Goal: Task Accomplishment & Management: Manage account settings

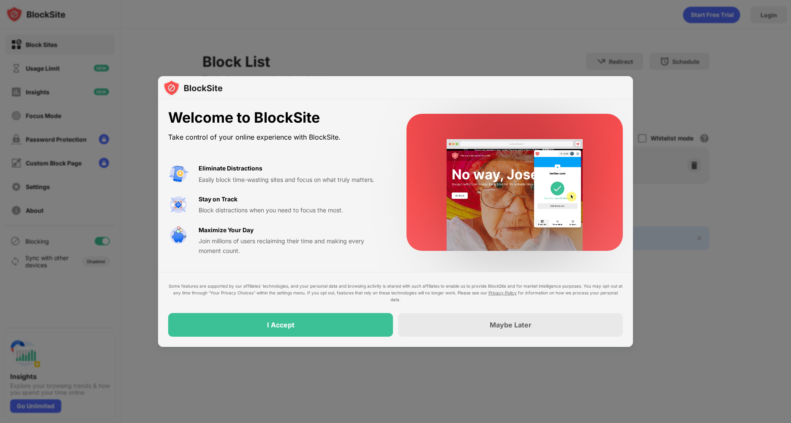
click at [338, 311] on div "Some features are supported by our affiliates’ technologies, and your personal …" at bounding box center [395, 309] width 455 height 54
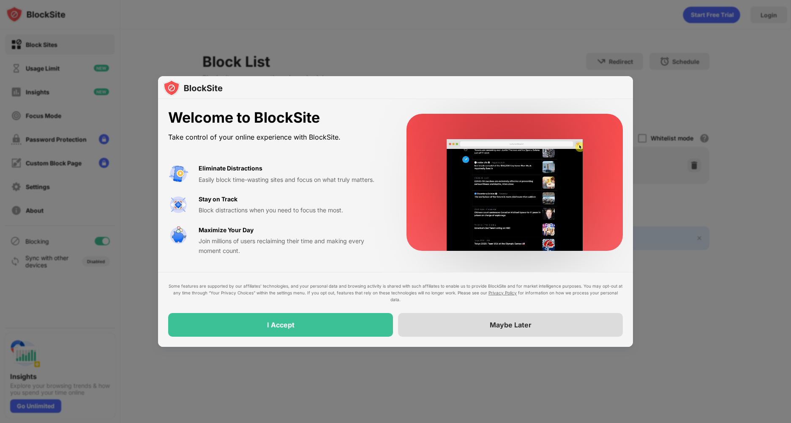
click at [522, 324] on div "Maybe Later" at bounding box center [511, 324] width 42 height 8
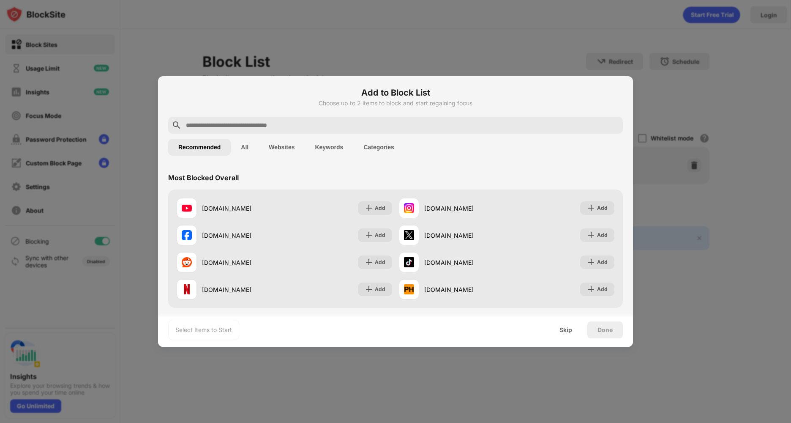
click at [290, 123] on input "text" at bounding box center [402, 125] width 435 height 10
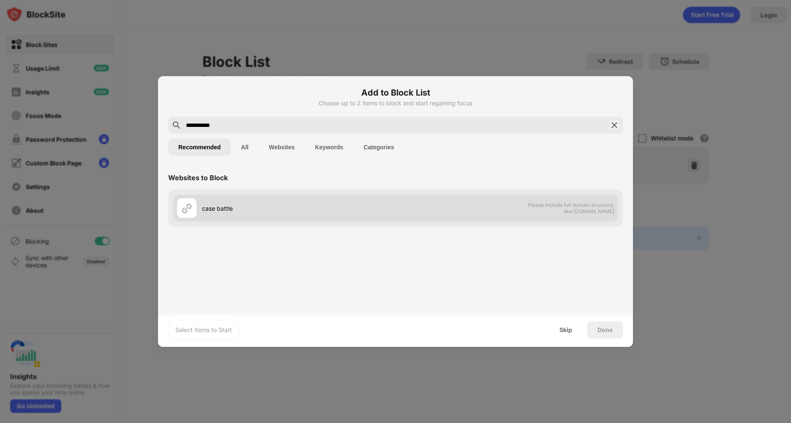
click at [216, 206] on div "case battle" at bounding box center [299, 208] width 194 height 9
click at [193, 209] on div at bounding box center [187, 208] width 20 height 20
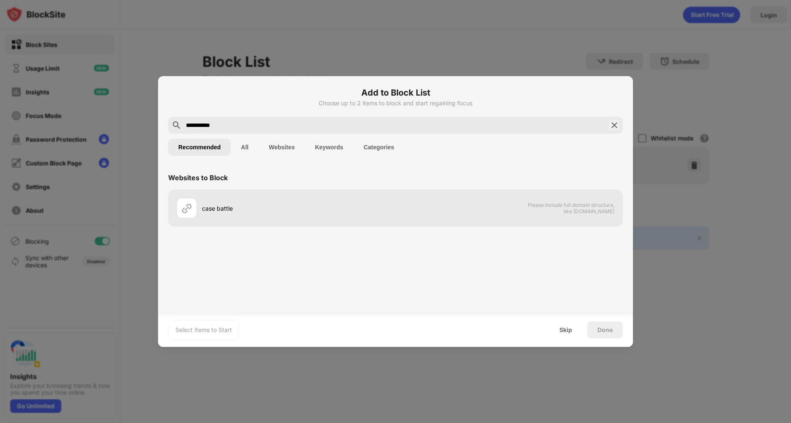
click at [241, 142] on button "All" at bounding box center [245, 147] width 28 height 17
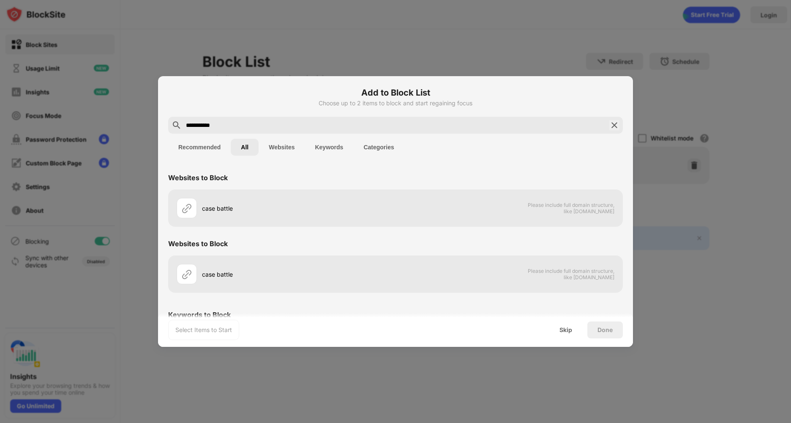
click at [282, 150] on button "Websites" at bounding box center [282, 147] width 46 height 17
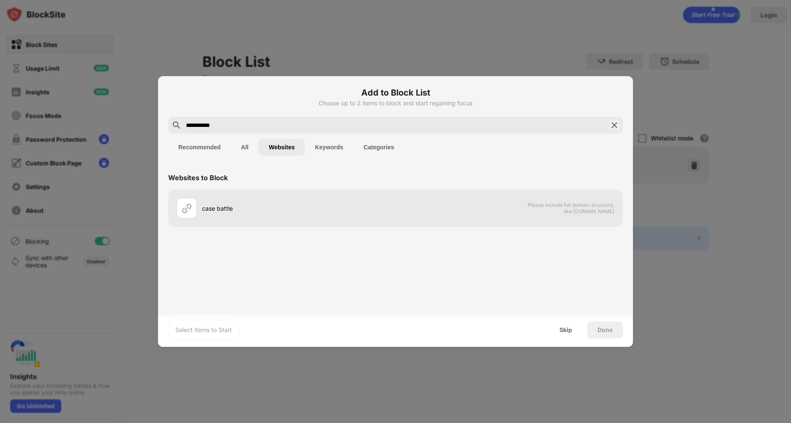
click at [262, 153] on button "Websites" at bounding box center [282, 147] width 46 height 17
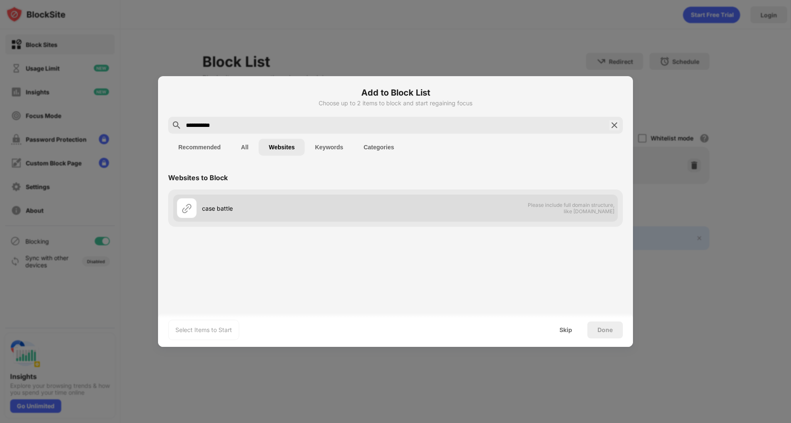
click at [541, 206] on span "Please include full domain structure, like [DOMAIN_NAME]" at bounding box center [571, 208] width 87 height 13
click at [585, 212] on span "Please include full domain structure, like [DOMAIN_NAME]" at bounding box center [571, 208] width 87 height 13
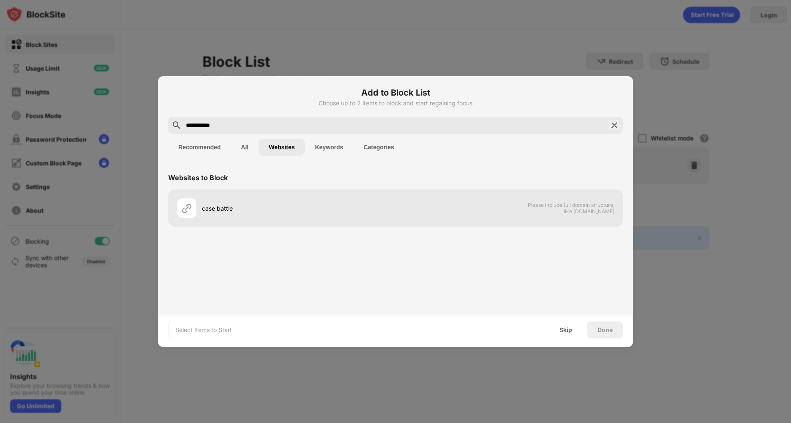
drag, startPoint x: 230, startPoint y: 127, endPoint x: 112, endPoint y: 129, distance: 118.8
click at [112, 422] on div "**********" at bounding box center [395, 423] width 791 height 0
type input "**********"
click at [246, 125] on input "**********" at bounding box center [395, 125] width 421 height 10
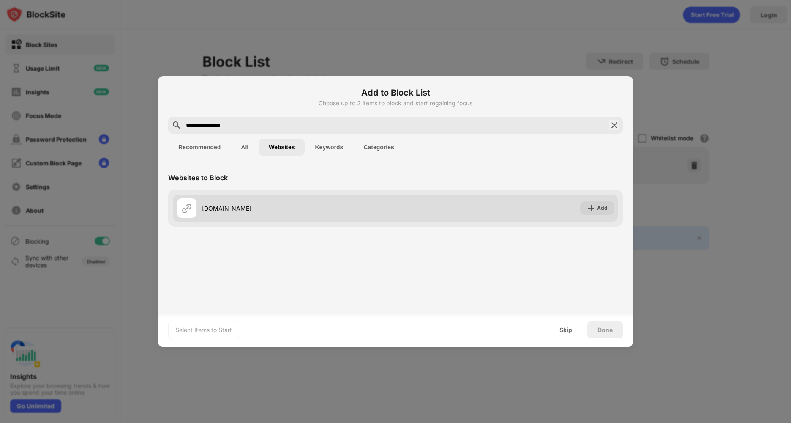
click at [607, 200] on div "[DOMAIN_NAME] Add" at bounding box center [395, 207] width 445 height 27
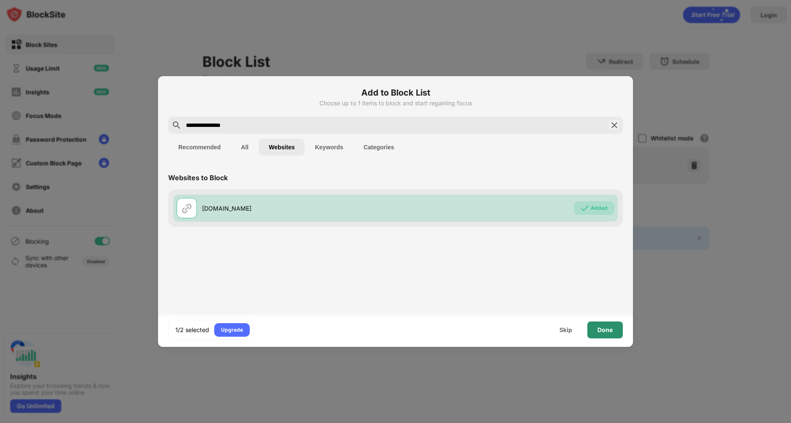
click at [610, 331] on div "Done" at bounding box center [605, 329] width 15 height 7
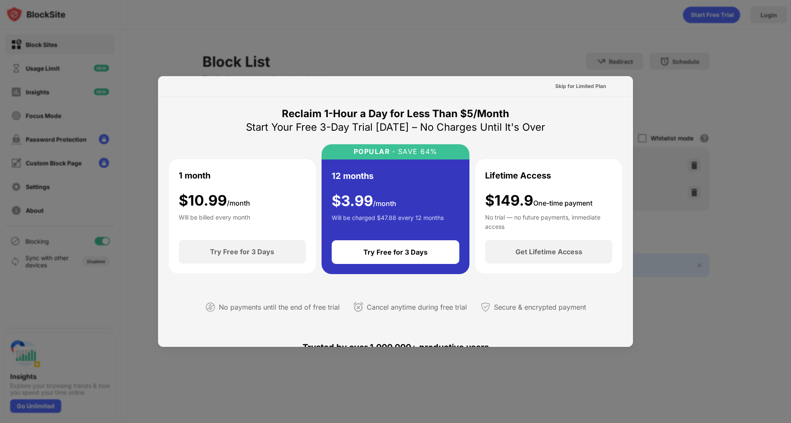
click at [571, 87] on div "Skip for Limited Plan" at bounding box center [580, 86] width 51 height 8
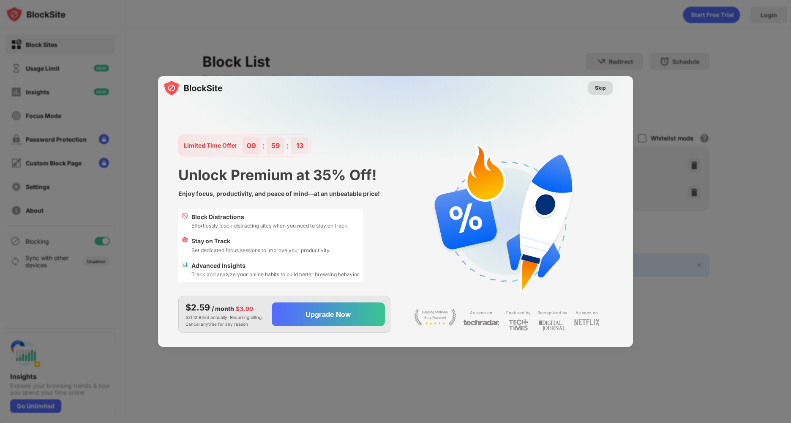
click at [598, 91] on div "Skip" at bounding box center [600, 88] width 11 height 8
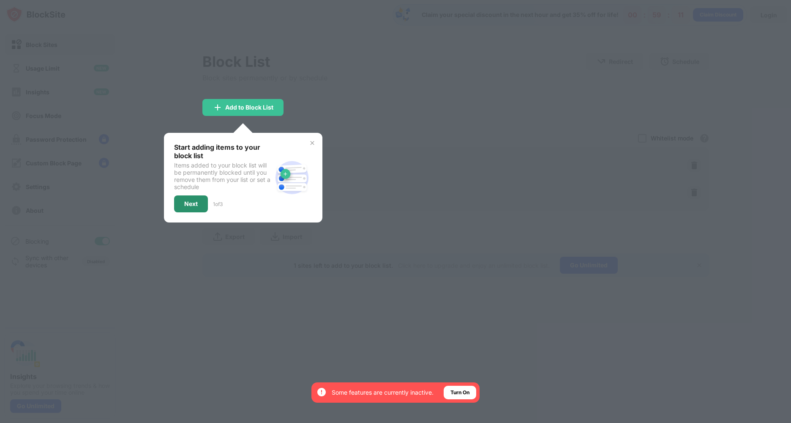
click at [190, 202] on div "Next" at bounding box center [191, 203] width 14 height 7
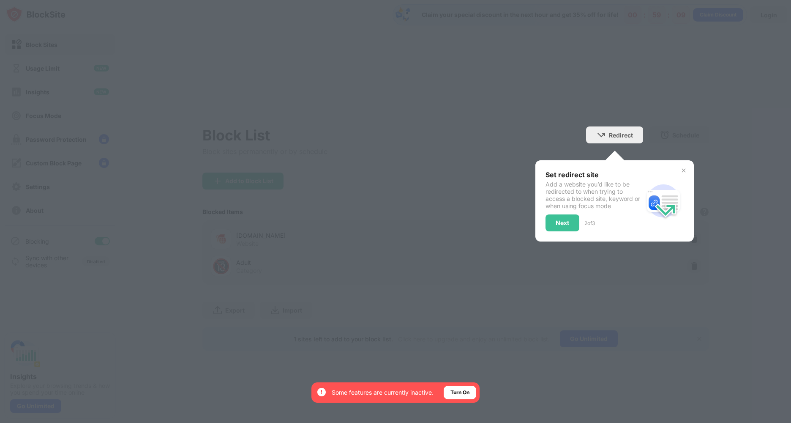
click at [551, 150] on div "Block List Block sites permanently or by schedule Redirect Choose a site to be …" at bounding box center [455, 202] width 507 height 298
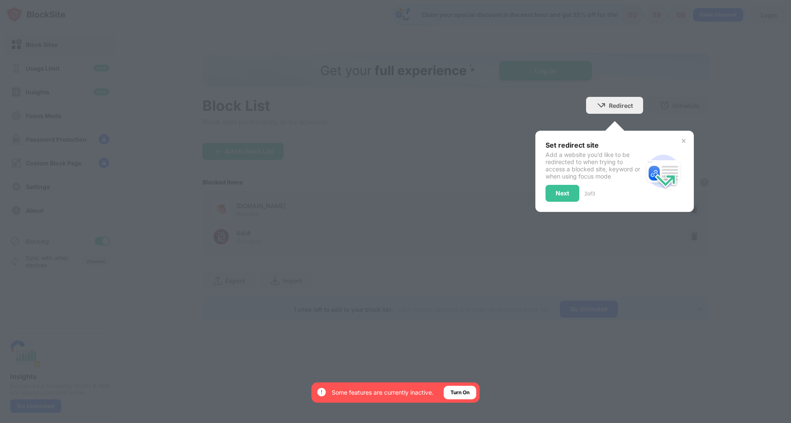
click at [570, 178] on div "Add a website you’d like to be redirected to when trying to access a blocked si…" at bounding box center [595, 165] width 98 height 29
click at [568, 195] on div "Next" at bounding box center [563, 193] width 14 height 7
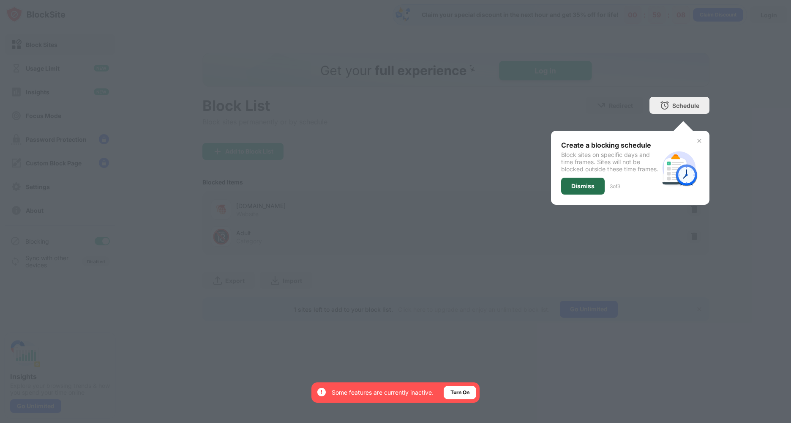
click at [593, 189] on div "Dismiss" at bounding box center [582, 186] width 23 height 7
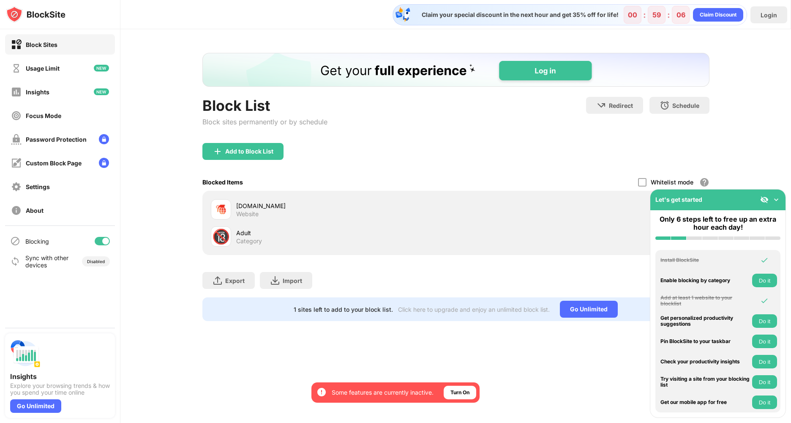
click at [779, 200] on img at bounding box center [776, 199] width 8 height 8
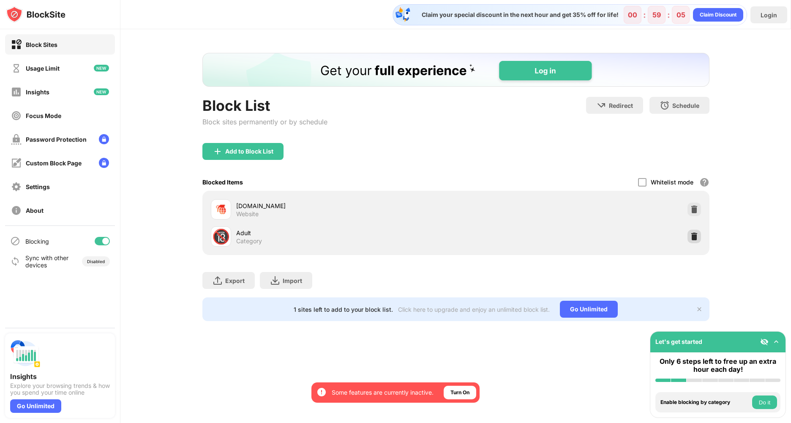
click at [696, 236] on img at bounding box center [694, 236] width 8 height 8
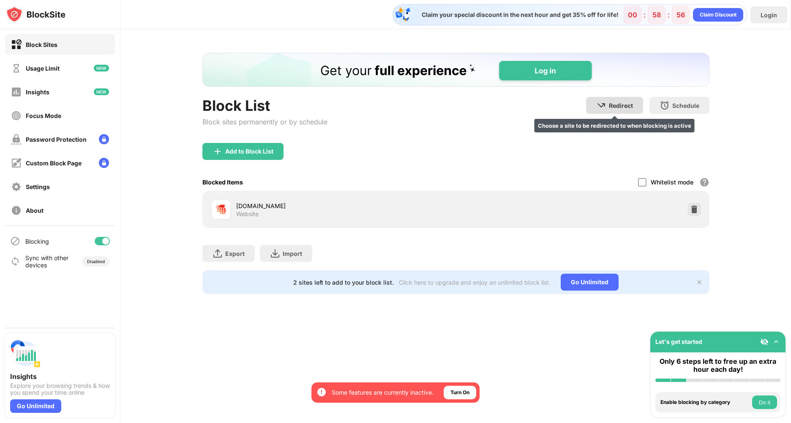
click at [602, 105] on img at bounding box center [601, 105] width 10 height 10
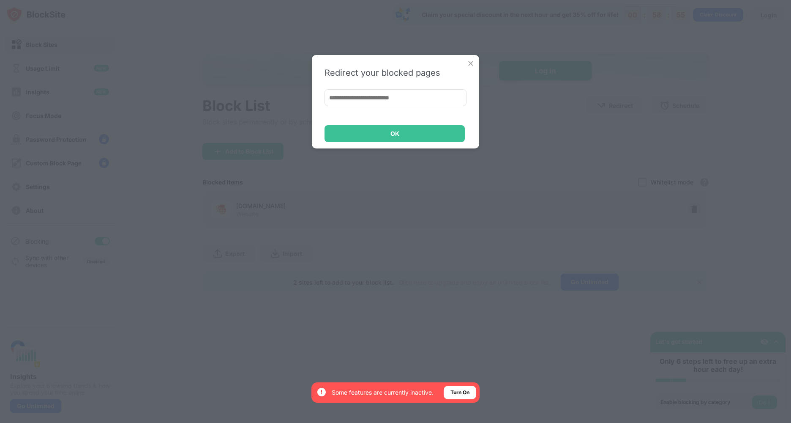
click at [405, 103] on input at bounding box center [396, 97] width 142 height 17
click at [469, 65] on img at bounding box center [471, 63] width 8 height 8
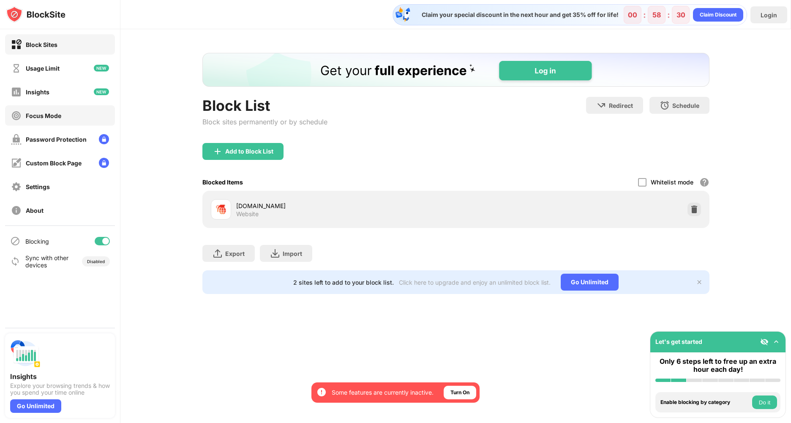
click at [52, 115] on div "Focus Mode" at bounding box center [44, 115] width 36 height 7
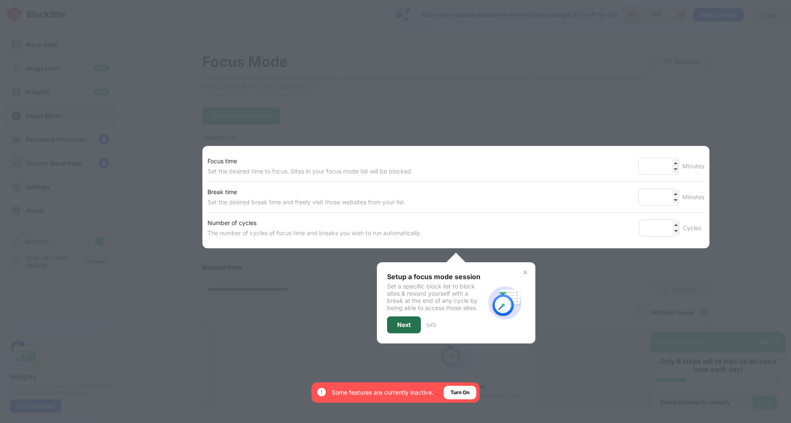
click at [410, 320] on div "Next" at bounding box center [404, 324] width 34 height 17
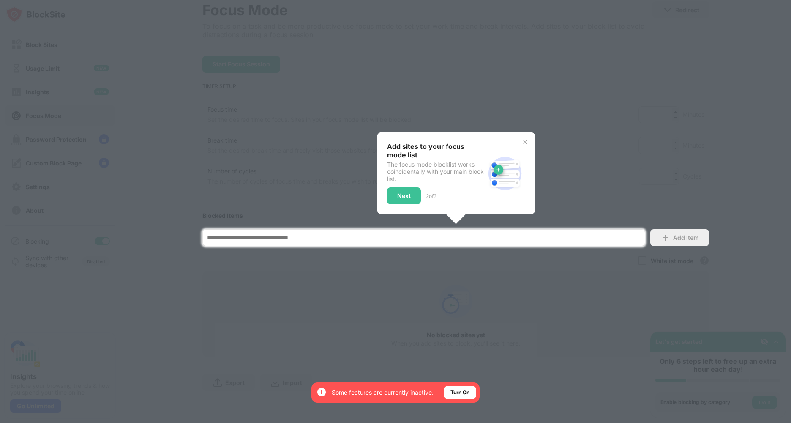
scroll to position [58, 0]
click at [451, 272] on div at bounding box center [395, 211] width 791 height 423
click at [522, 139] on img at bounding box center [525, 142] width 7 height 7
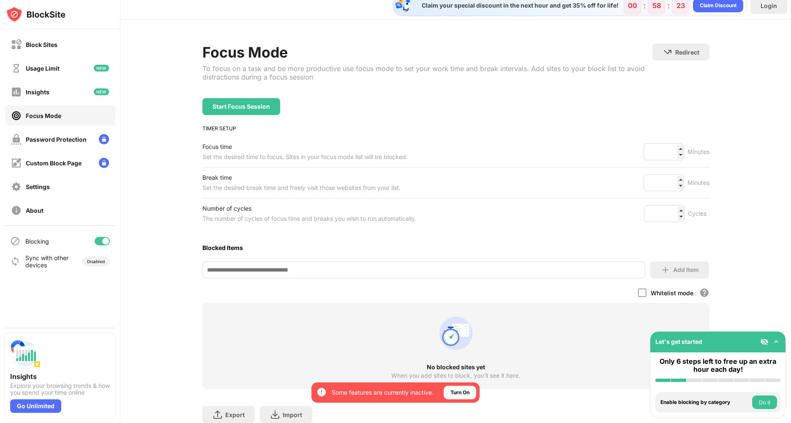
scroll to position [5, 0]
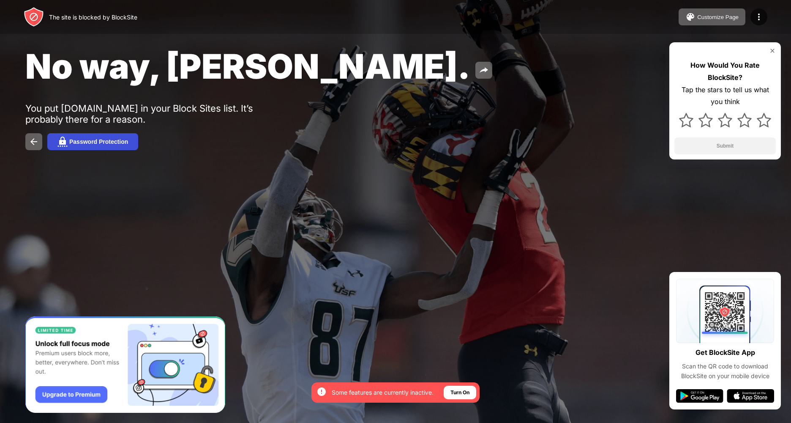
click at [114, 136] on button "Password Protection" at bounding box center [92, 141] width 91 height 17
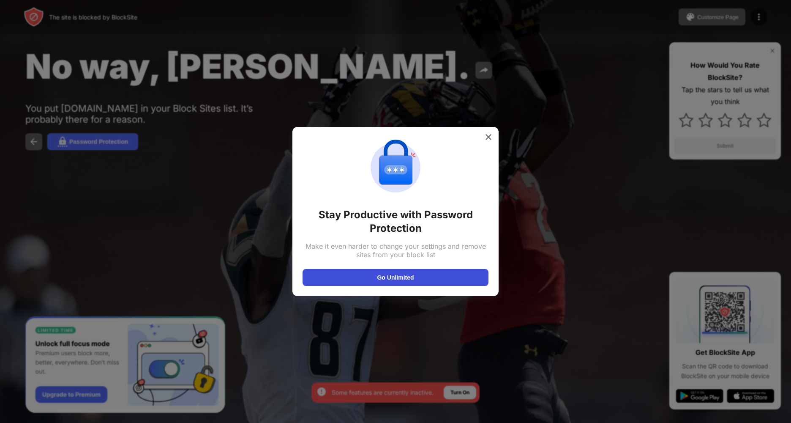
click at [353, 274] on button "Go Unlimited" at bounding box center [396, 277] width 186 height 17
